Goal: Check status: Check status

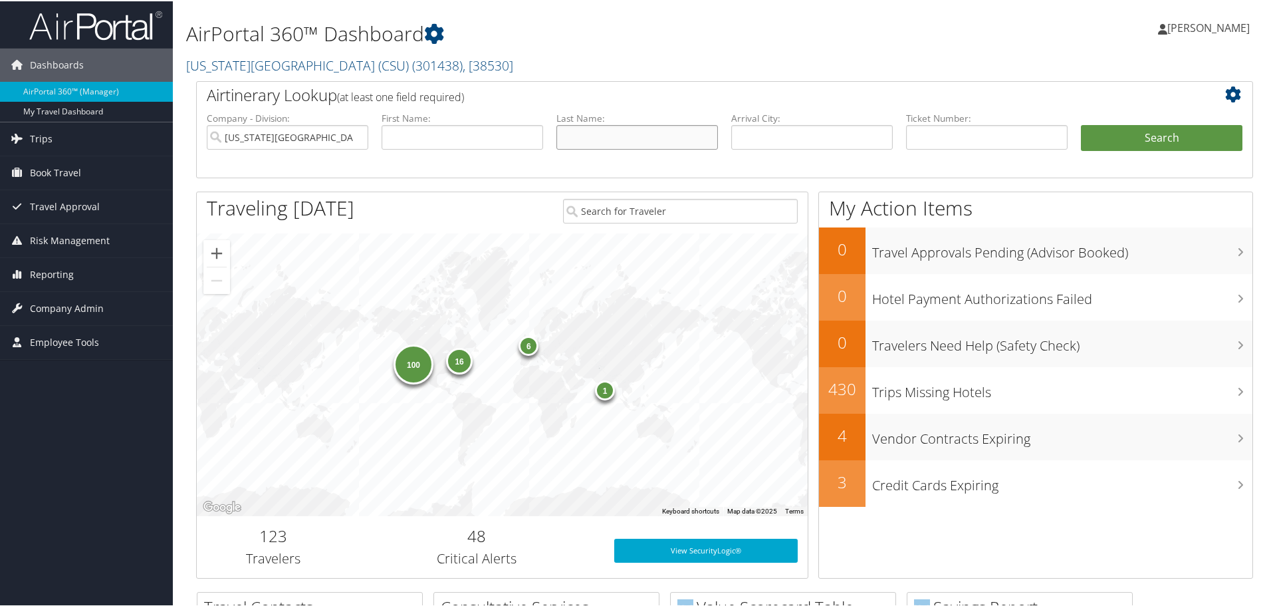
click at [654, 133] on input "text" at bounding box center [638, 136] width 162 height 25
type input "kuali"
click at [443, 140] on input "text" at bounding box center [463, 136] width 162 height 25
type input "car"
click at [1168, 133] on button "Search" at bounding box center [1162, 137] width 162 height 27
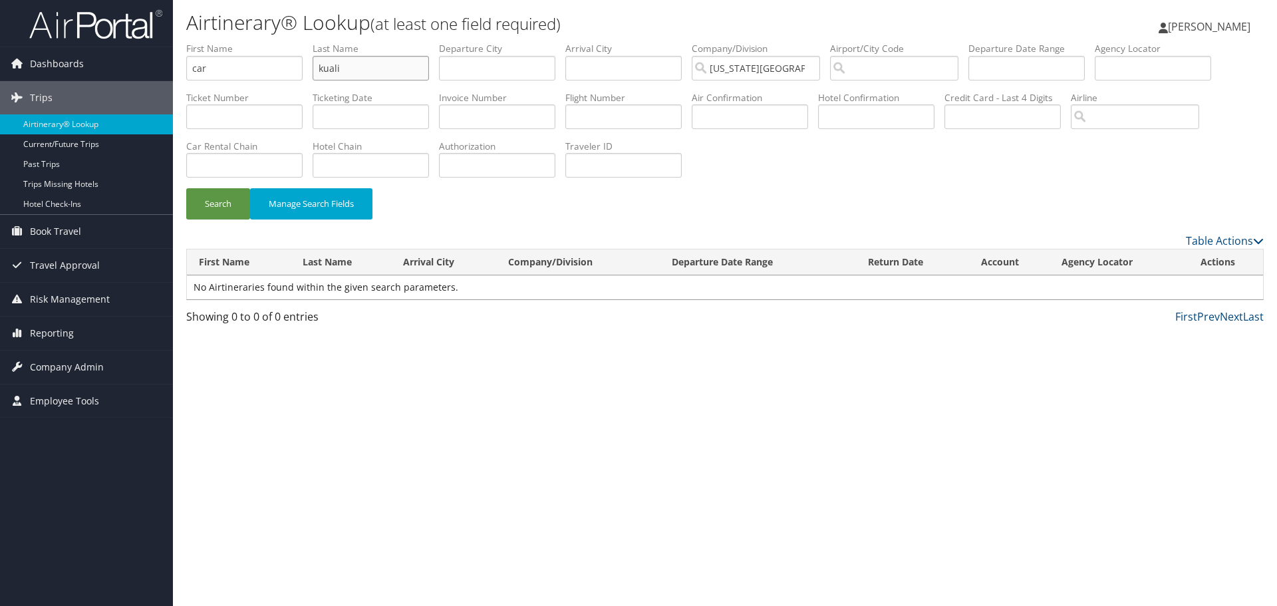
drag, startPoint x: 344, startPoint y: 72, endPoint x: 310, endPoint y: 77, distance: 35.0
click at [310, 42] on ul "First Name car Last Name kuali Departure City Arrival City Company/Division Cal…" at bounding box center [724, 42] width 1077 height 0
click at [243, 70] on input "car" at bounding box center [244, 68] width 116 height 25
type input "carolyn"
click at [364, 68] on input "text" at bounding box center [370, 68] width 116 height 25
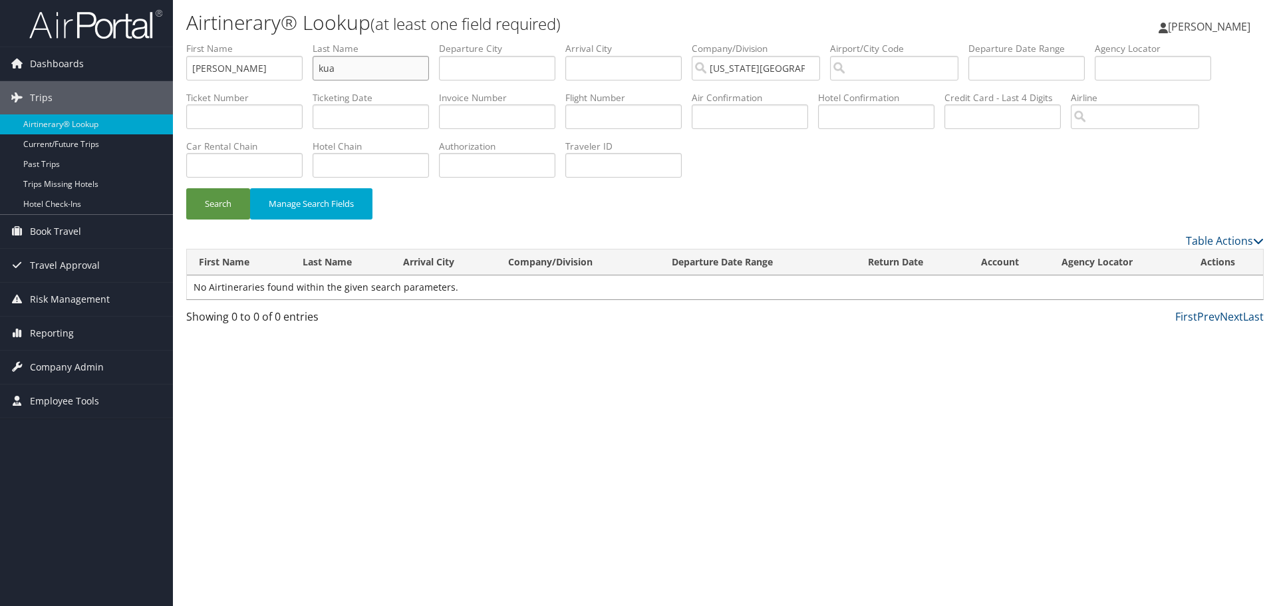
type input "kua"
click at [186, 188] on button "Search" at bounding box center [218, 203] width 64 height 31
click at [266, 121] on input "text" at bounding box center [244, 116] width 116 height 25
paste input "2680681570260"
type input "2680681570260"
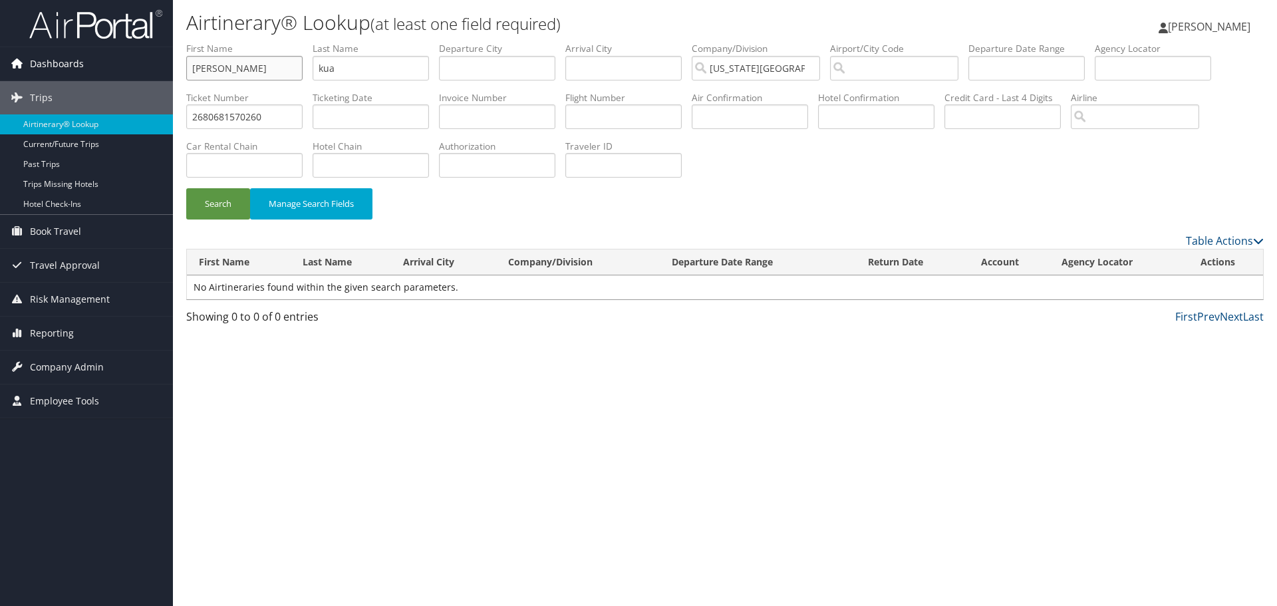
drag, startPoint x: 269, startPoint y: 72, endPoint x: 119, endPoint y: 73, distance: 149.6
click at [119, 73] on div "Dashboards AirPortal 360™ (Manager) My Travel Dashboard Trips Airtinerary® Look…" at bounding box center [638, 303] width 1277 height 606
drag, startPoint x: 344, startPoint y: 75, endPoint x: 283, endPoint y: 74, distance: 61.2
click at [283, 42] on ul "First Name Last Name kua Departure City Arrival City Company/Division Californi…" at bounding box center [724, 42] width 1077 height 0
click at [220, 204] on button "Search" at bounding box center [218, 203] width 64 height 31
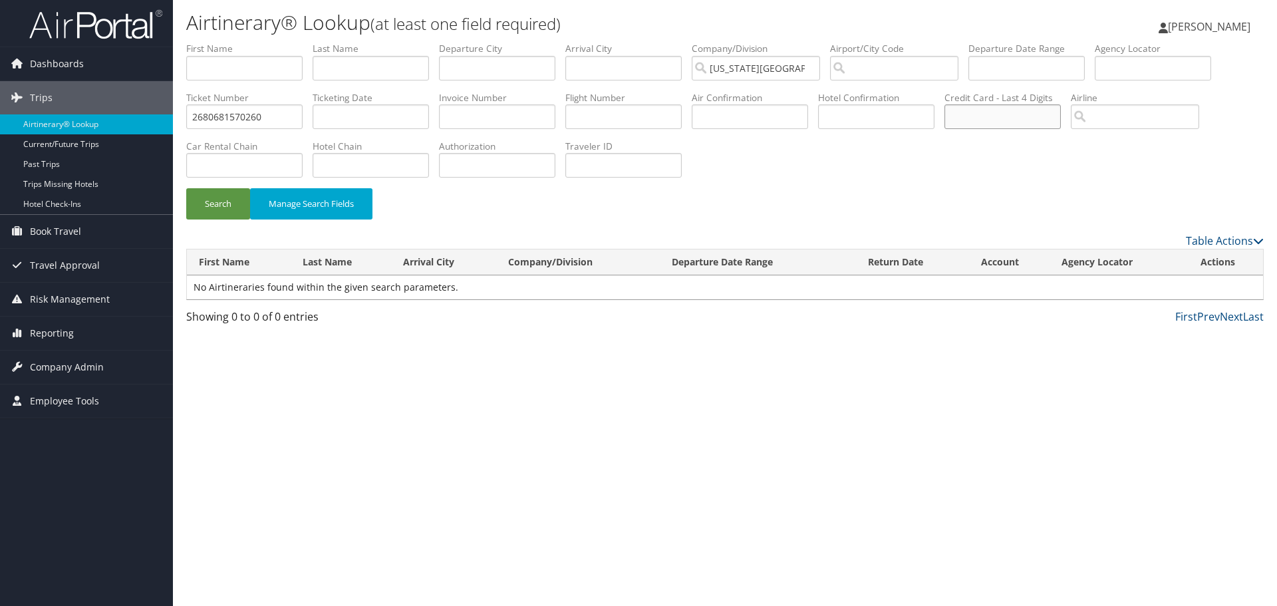
click at [1031, 123] on input "text" at bounding box center [1002, 116] width 116 height 25
type input "3794"
drag, startPoint x: 182, startPoint y: 122, endPoint x: 144, endPoint y: 125, distance: 38.0
click at [144, 125] on div "Dashboards AirPortal 360™ (Manager) My Travel Dashboard Trips Airtinerary® Look…" at bounding box center [638, 303] width 1277 height 606
click at [215, 200] on button "Search" at bounding box center [218, 203] width 64 height 31
